Goal: Transaction & Acquisition: Purchase product/service

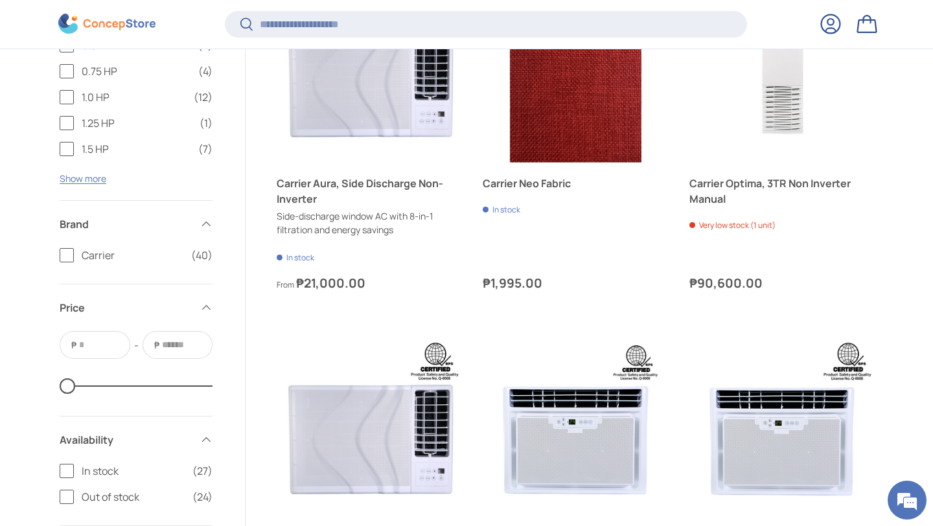
scroll to position [2656, 0]
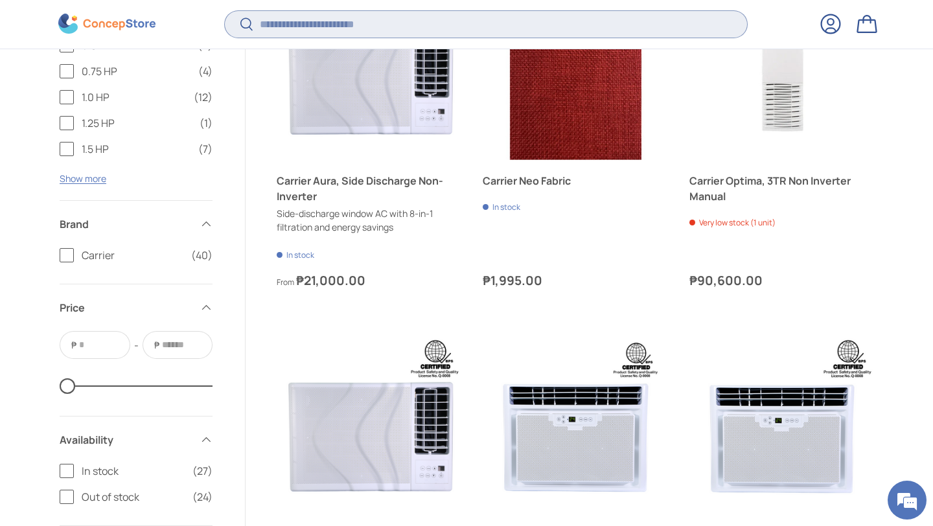
click at [370, 30] on input "Search" at bounding box center [486, 24] width 522 height 27
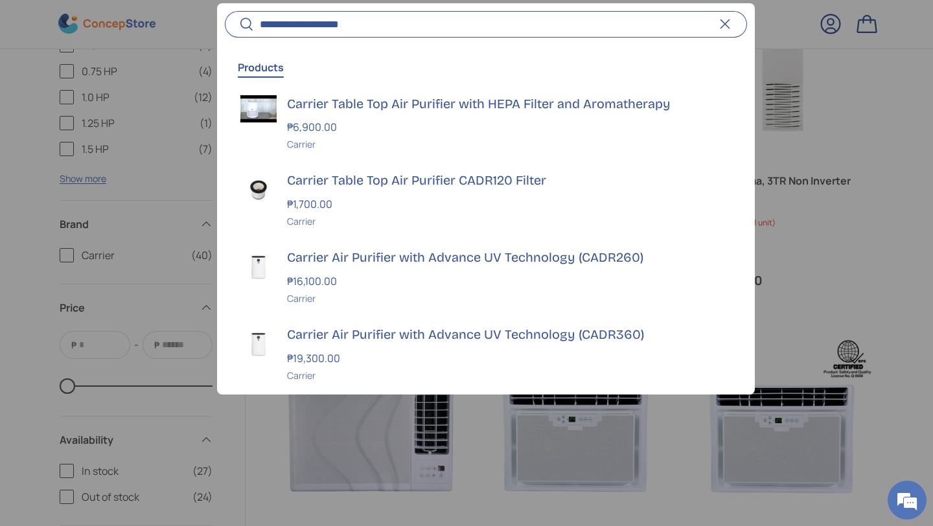
scroll to position [137, 0]
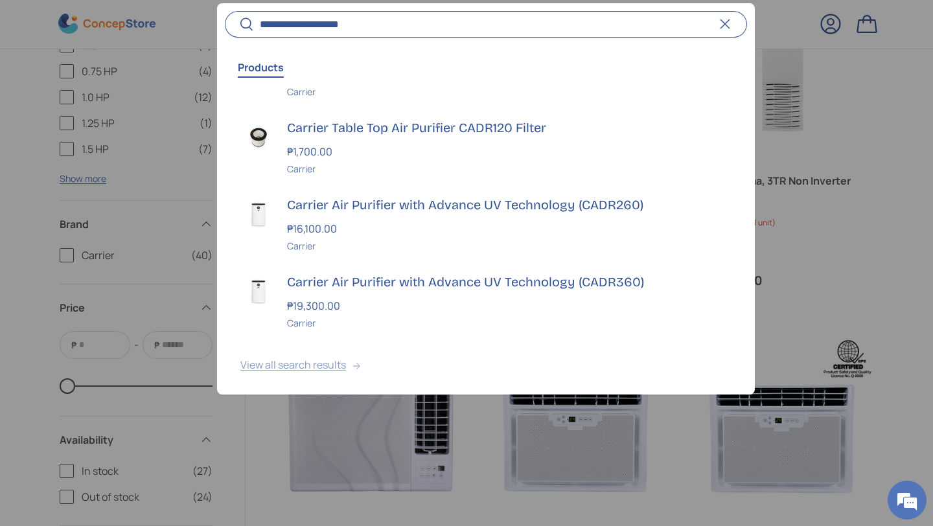
type input "**********"
click at [300, 364] on button "View all search results" at bounding box center [486, 368] width 538 height 54
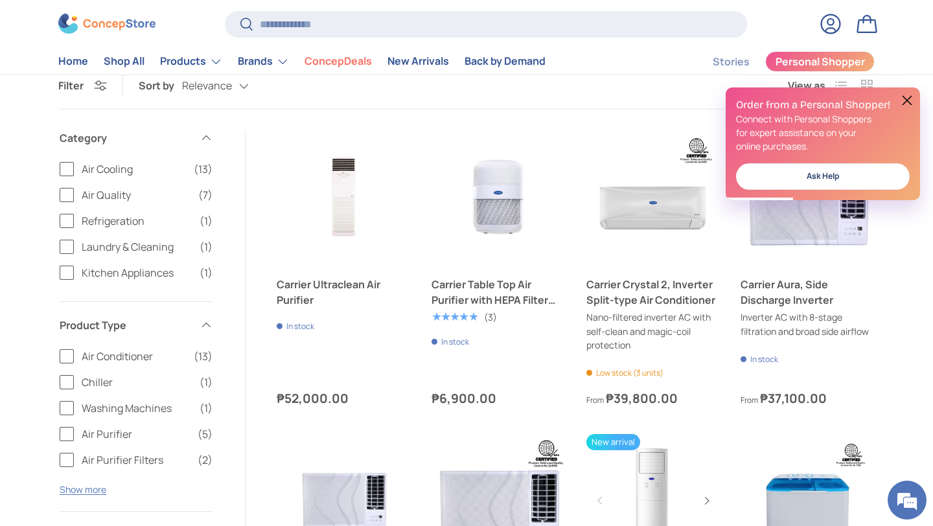
scroll to position [129, 0]
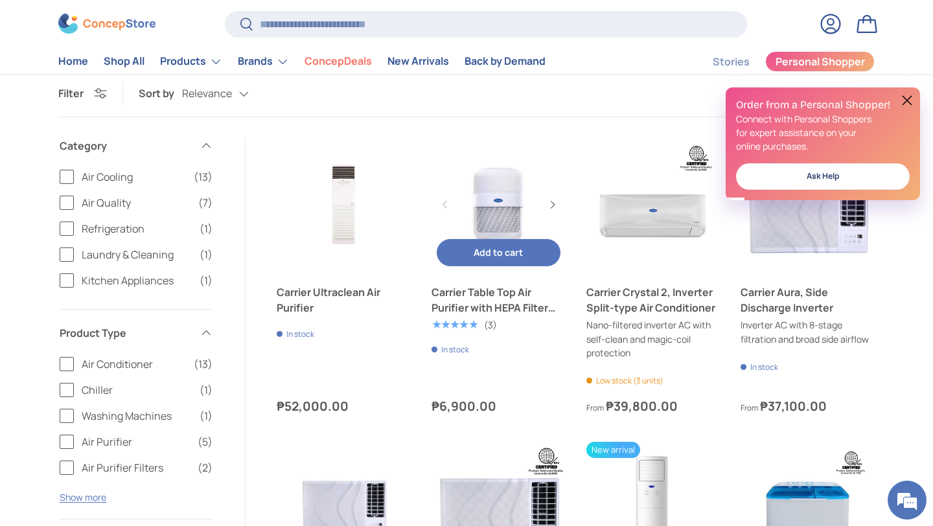
click at [494, 301] on link "Carrier Table Top Air Purifier with HEPA Filter and Aromatherapy" at bounding box center [498, 299] width 134 height 31
